Goal: Task Accomplishment & Management: Use online tool/utility

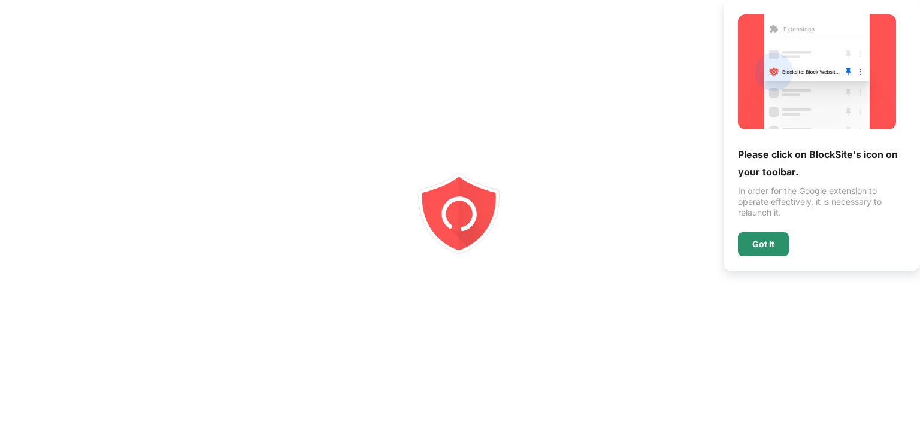
click at [754, 245] on div "Got it" at bounding box center [763, 244] width 22 height 10
drag, startPoint x: 748, startPoint y: 245, endPoint x: 741, endPoint y: 236, distance: 11.5
click at [748, 242] on div "Got it" at bounding box center [763, 244] width 51 height 24
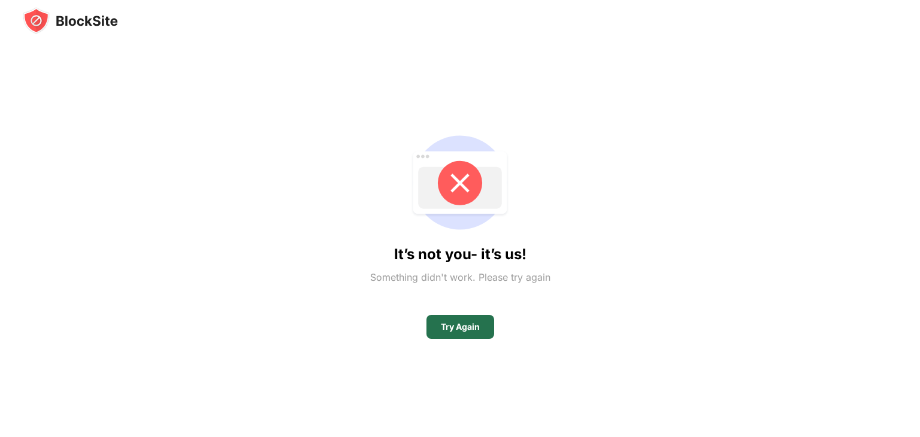
click at [441, 320] on div "Try Again" at bounding box center [460, 327] width 68 height 24
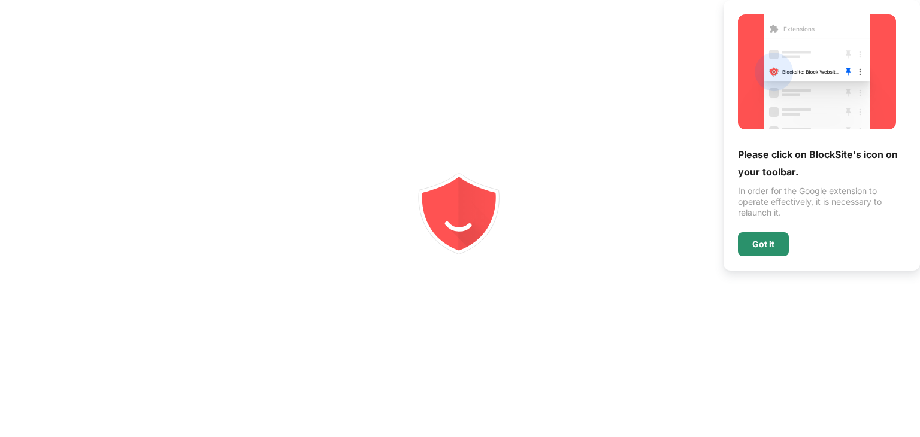
click at [759, 245] on div "Got it" at bounding box center [763, 244] width 22 height 10
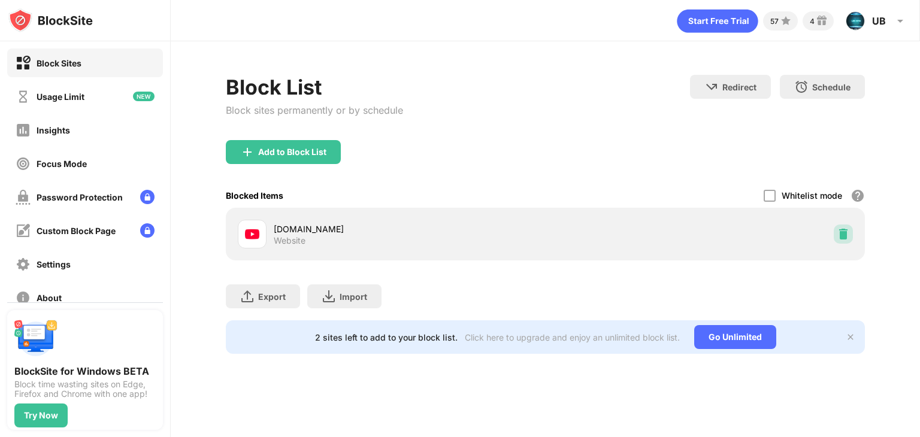
click at [838, 238] on img at bounding box center [843, 234] width 12 height 12
